Goal: Information Seeking & Learning: Learn about a topic

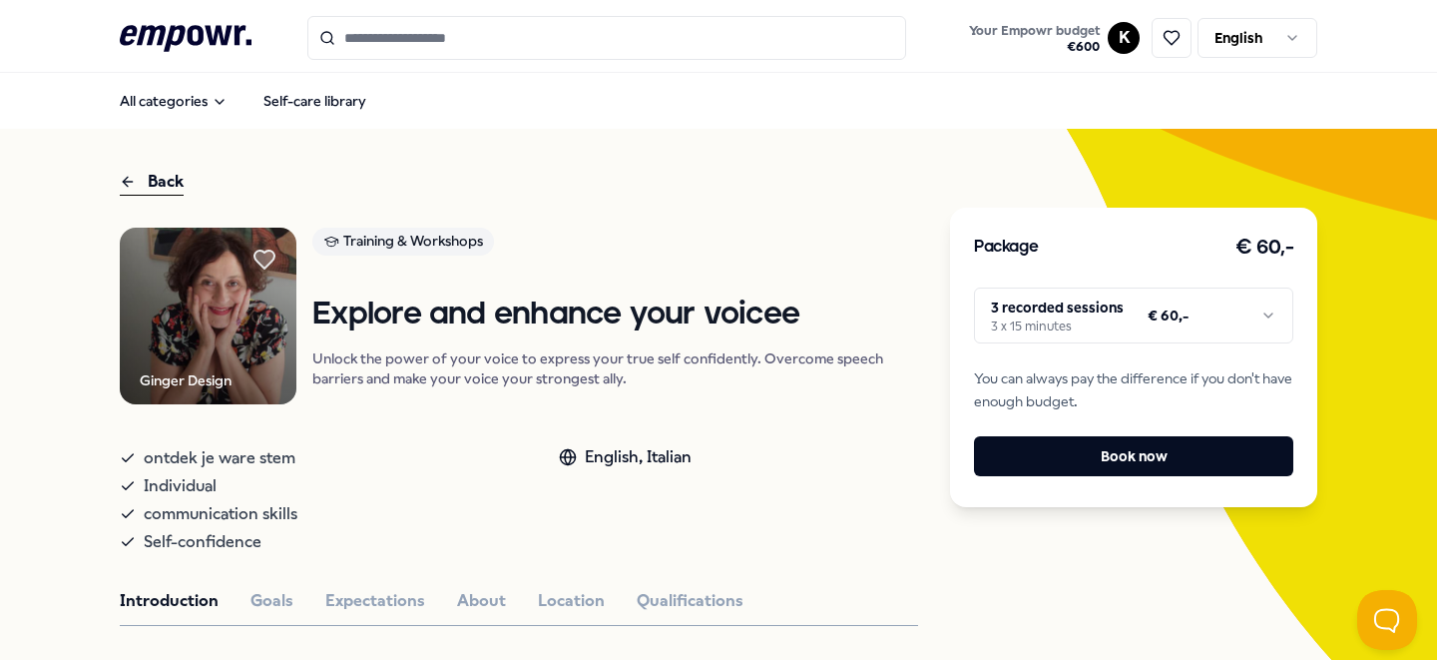
click at [222, 36] on icon at bounding box center [186, 38] width 132 height 26
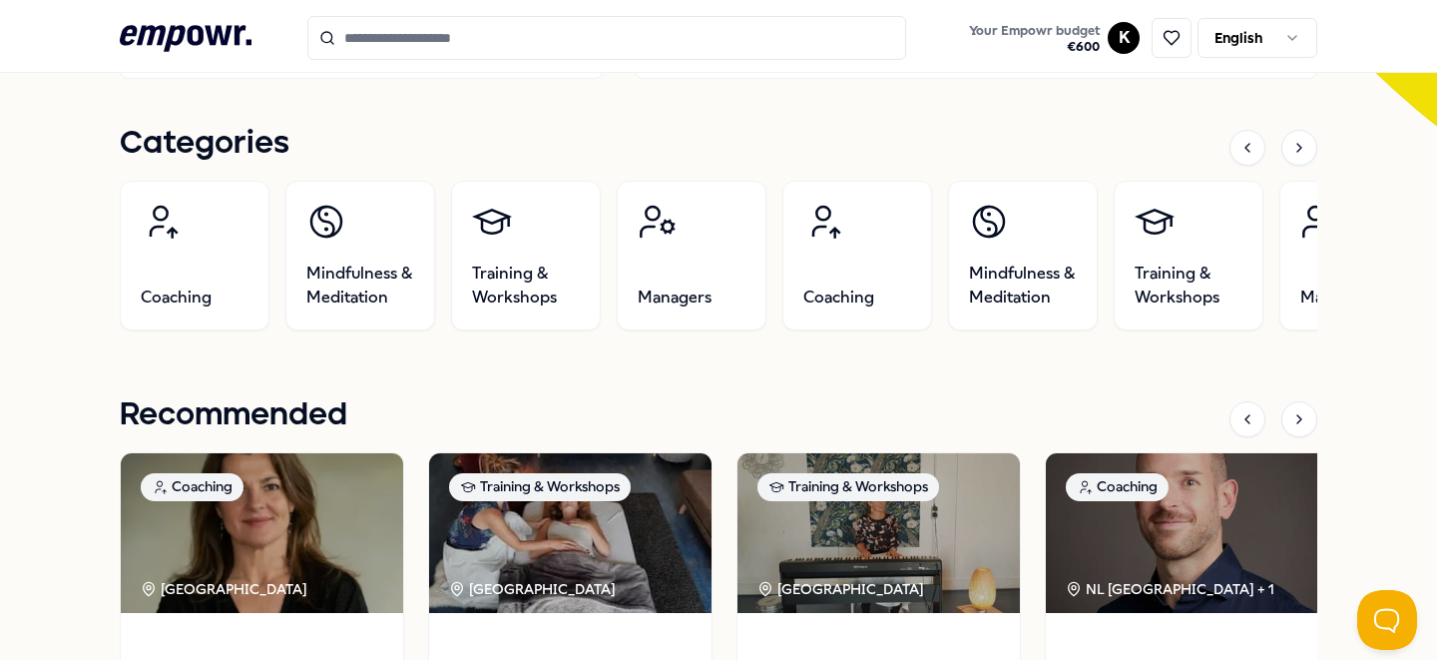
scroll to position [634, 0]
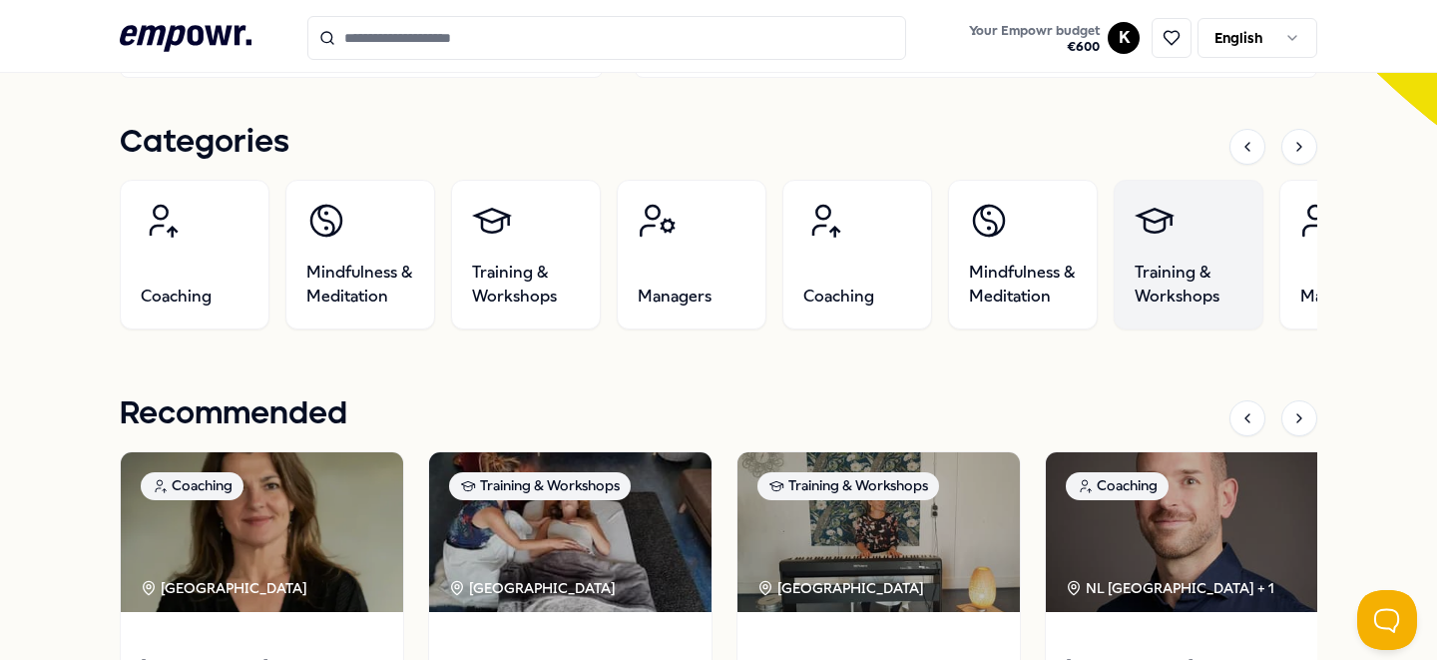
click at [1178, 258] on link "Training & Workshops" at bounding box center [1189, 255] width 150 height 150
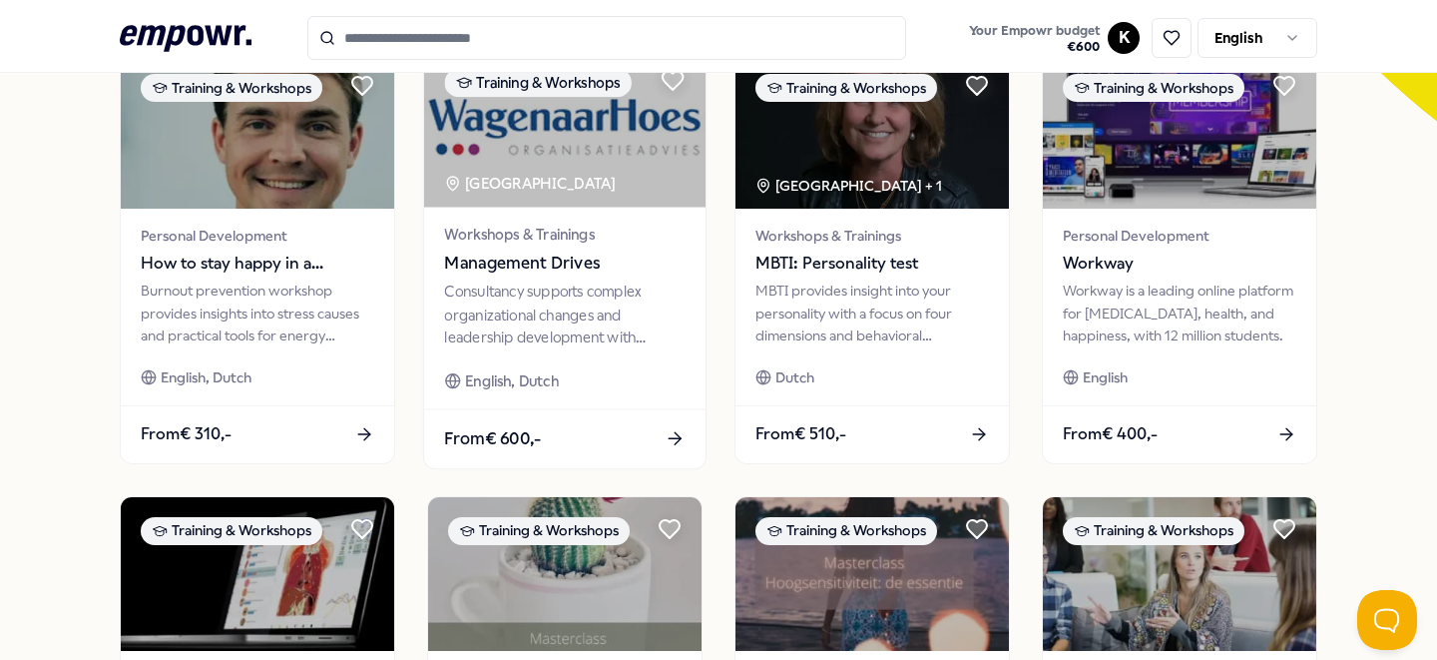
scroll to position [634, 0]
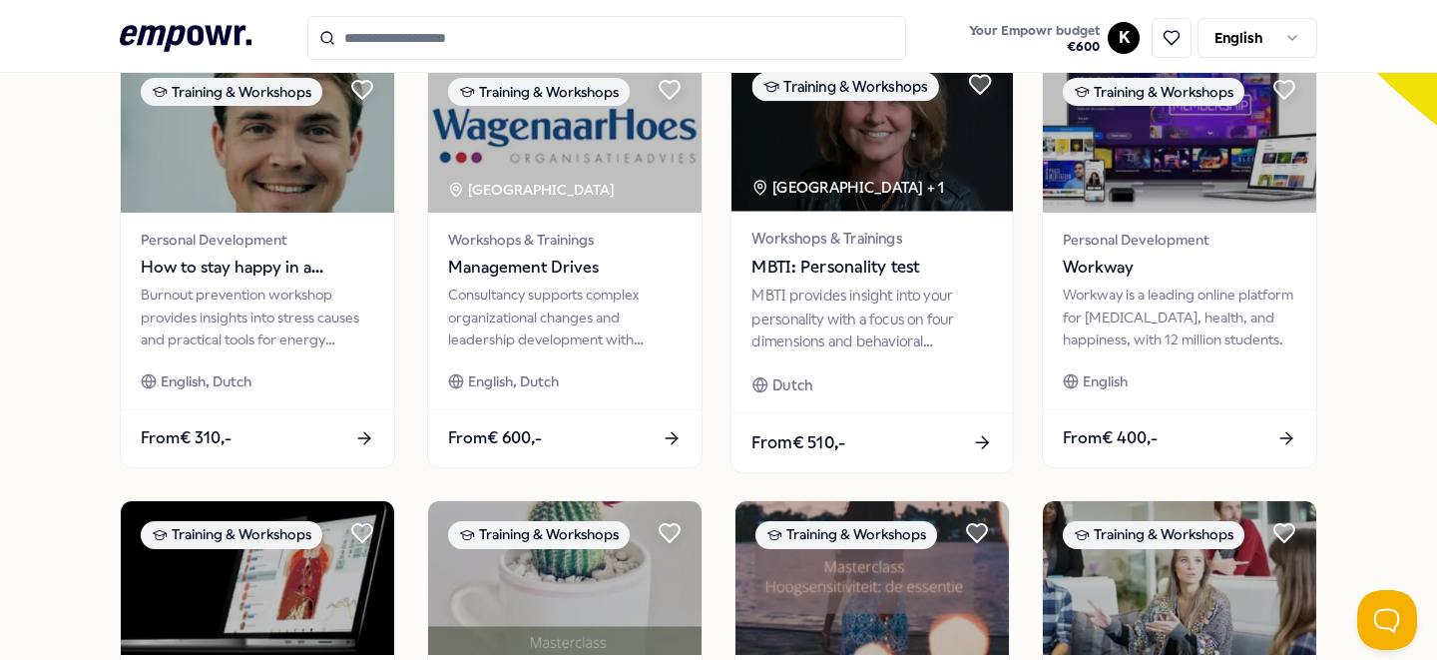
click at [844, 308] on div "MBTI provides insight into your personality with a focus on four dimensions and…" at bounding box center [872, 318] width 241 height 69
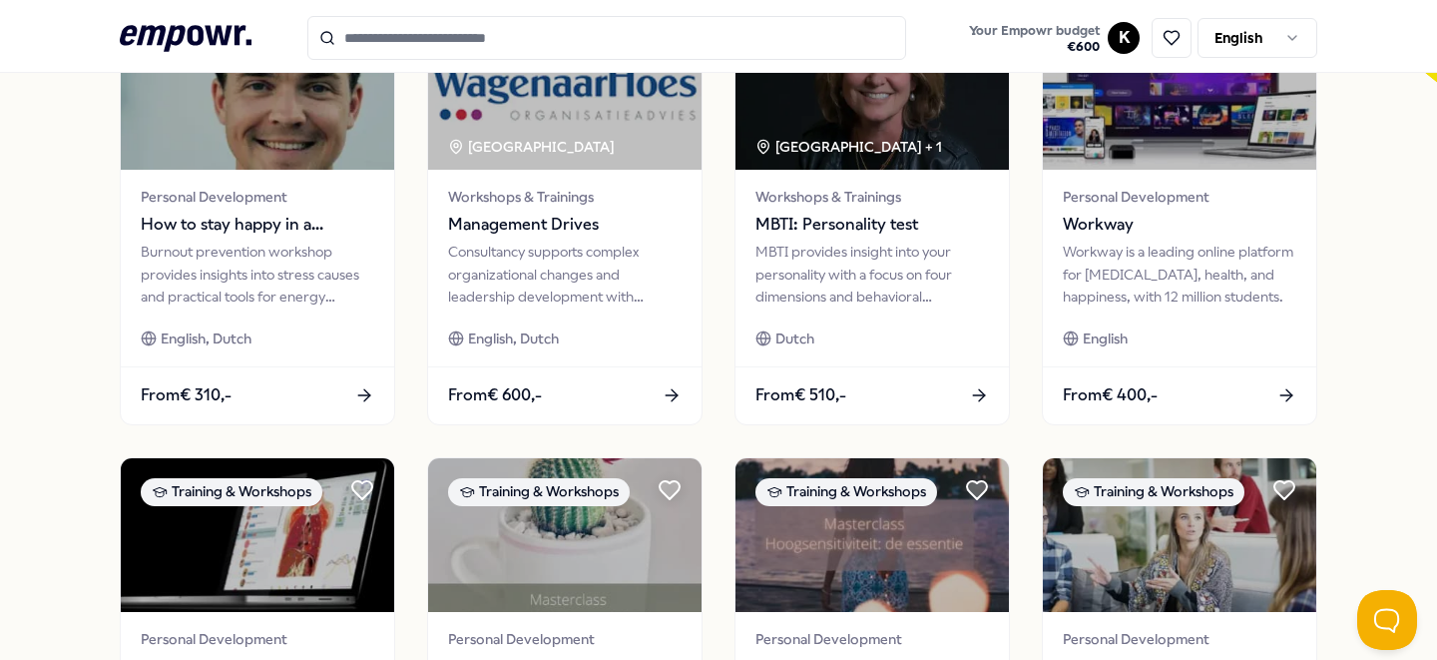
scroll to position [683, 0]
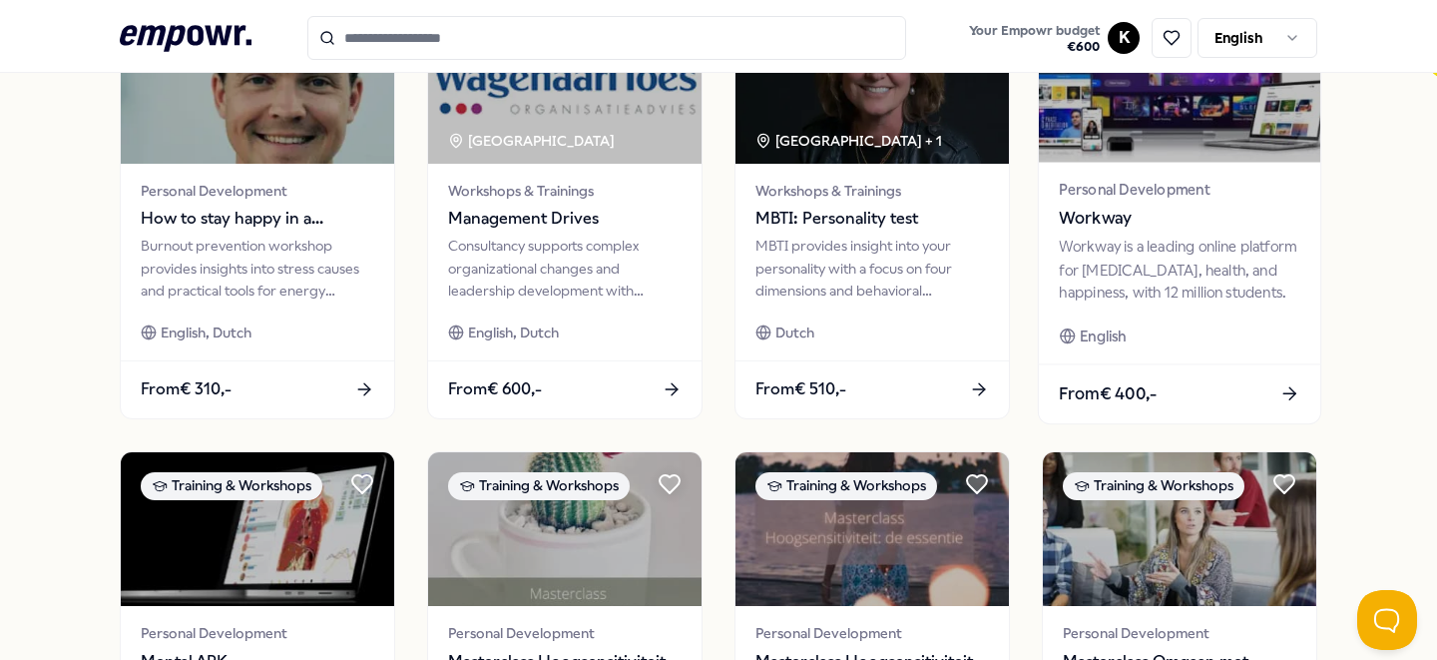
click at [1141, 258] on div "Workway is a leading online platform for [MEDICAL_DATA], health, and happiness,…" at bounding box center [1179, 270] width 241 height 69
